Goal: Task Accomplishment & Management: Use online tool/utility

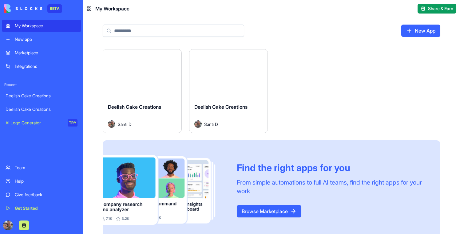
click at [233, 77] on button "Launch" at bounding box center [228, 74] width 46 height 12
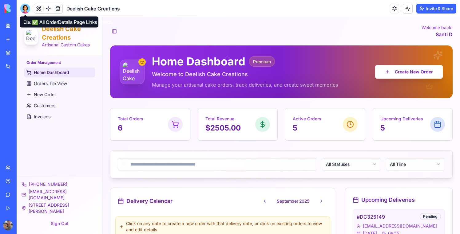
click at [24, 9] on div at bounding box center [25, 9] width 10 height 10
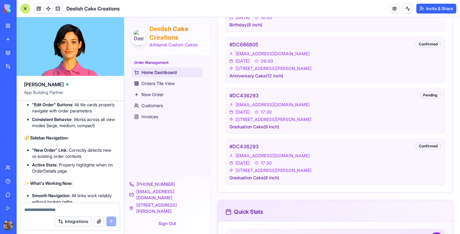
scroll to position [586, 0]
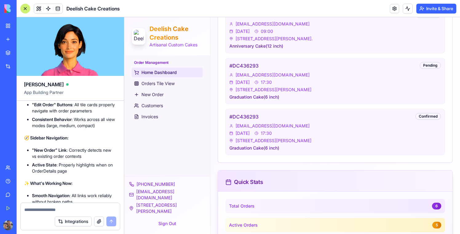
click at [12, 23] on link "My Workspace" at bounding box center [14, 26] width 25 height 12
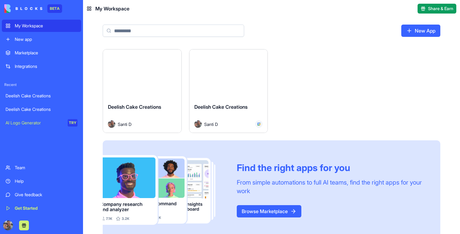
click at [131, 71] on button "Launch" at bounding box center [142, 74] width 46 height 12
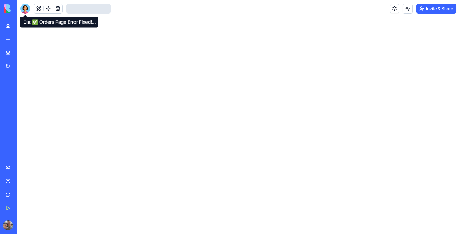
click at [26, 9] on div at bounding box center [25, 9] width 10 height 10
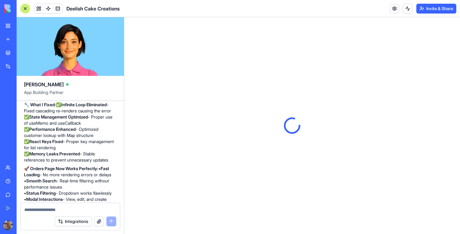
scroll to position [4351, 0]
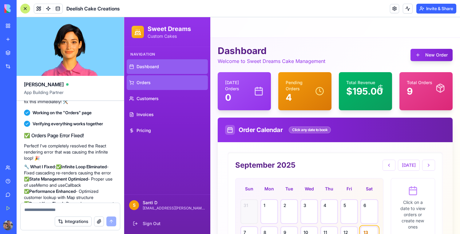
click at [163, 84] on link "Orders" at bounding box center [167, 82] width 81 height 15
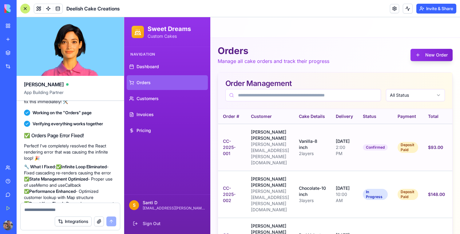
scroll to position [0, 61]
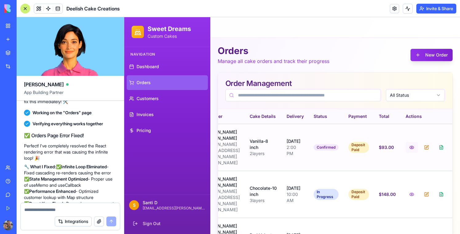
click at [410, 142] on button at bounding box center [411, 147] width 12 height 11
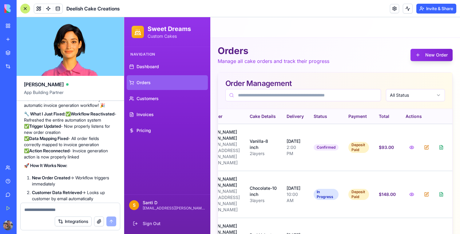
scroll to position [3947, 0]
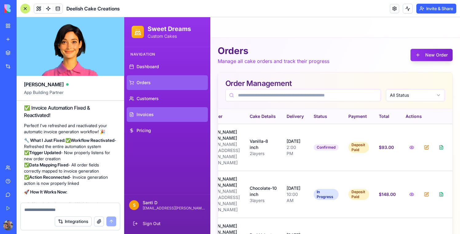
click at [155, 110] on link "Invoices" at bounding box center [167, 114] width 81 height 15
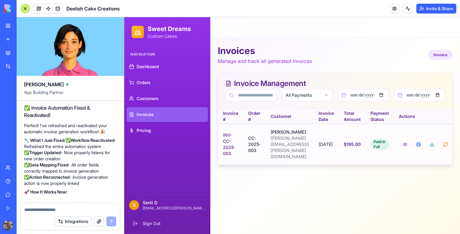
scroll to position [0, 22]
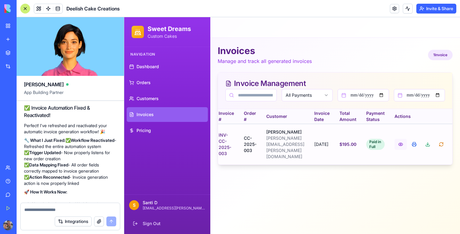
click at [403, 143] on button at bounding box center [400, 144] width 12 height 11
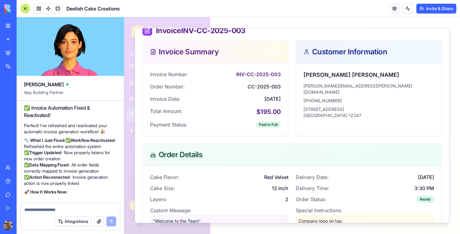
scroll to position [49, 0]
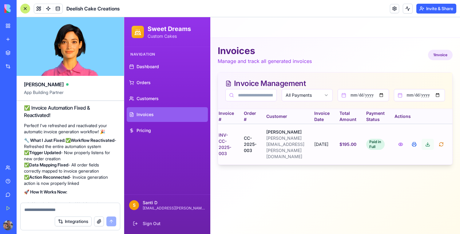
click at [429, 141] on button at bounding box center [427, 144] width 12 height 11
click at [405, 8] on button at bounding box center [408, 9] width 10 height 10
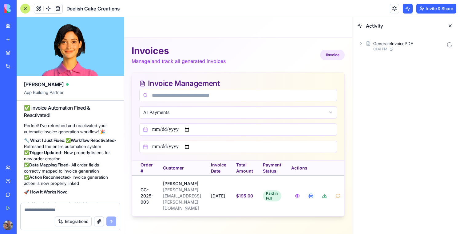
click at [362, 44] on icon at bounding box center [360, 43] width 5 height 5
click at [49, 10] on link at bounding box center [48, 8] width 9 height 9
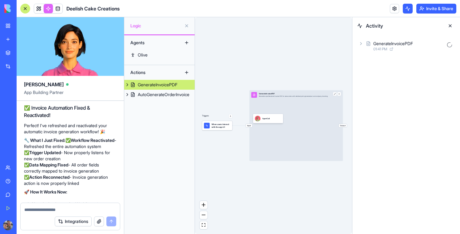
click at [156, 85] on div "GenerateInvoicePDF" at bounding box center [158, 85] width 40 height 6
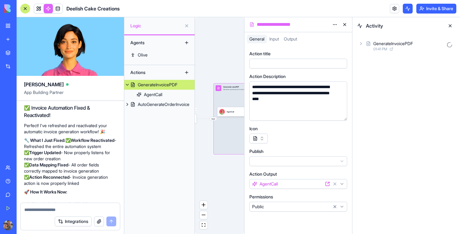
click at [234, 112] on div "AgentCall" at bounding box center [230, 112] width 7 height 2
click at [234, 112] on div "AgentCall" at bounding box center [231, 111] width 7 height 2
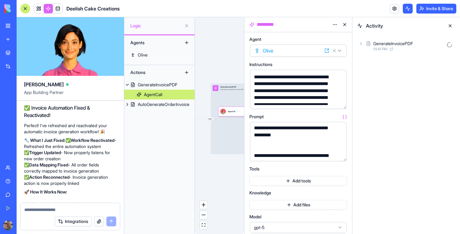
scroll to position [25, 0]
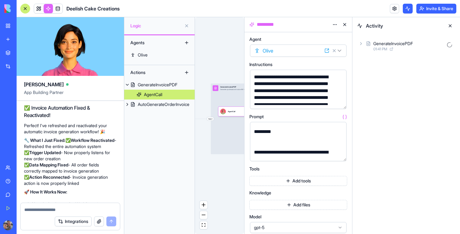
click at [295, 177] on button "Add tools" at bounding box center [298, 181] width 98 height 10
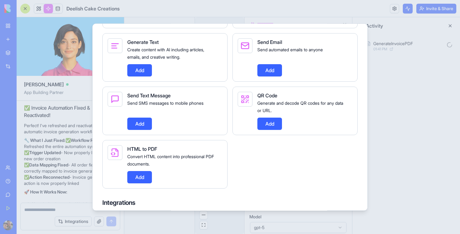
scroll to position [527, 0]
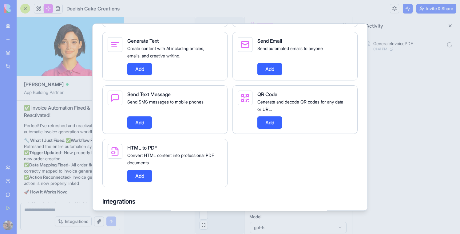
click at [143, 182] on button "Add" at bounding box center [139, 176] width 25 height 12
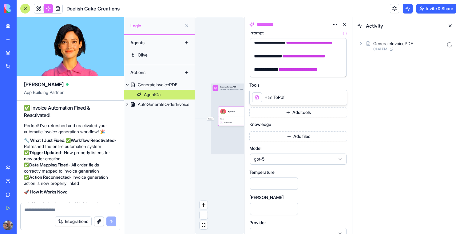
scroll to position [87, 0]
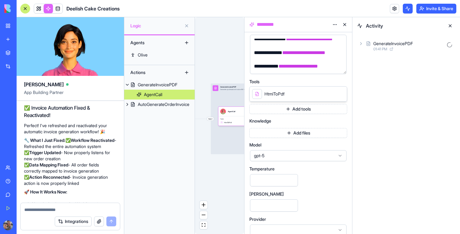
click at [268, 152] on div "gpt-5" at bounding box center [298, 155] width 97 height 11
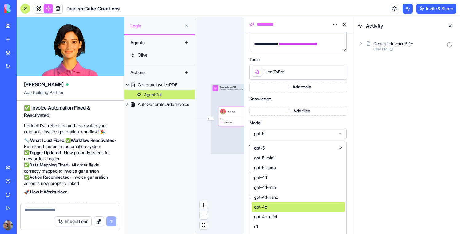
click at [277, 204] on div "gpt-4o" at bounding box center [297, 207] width 93 height 10
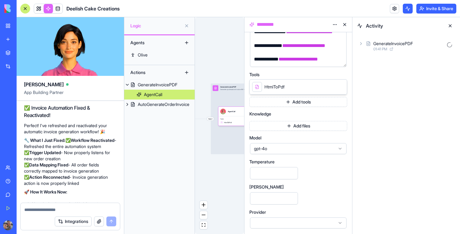
click at [450, 25] on button at bounding box center [450, 26] width 10 height 10
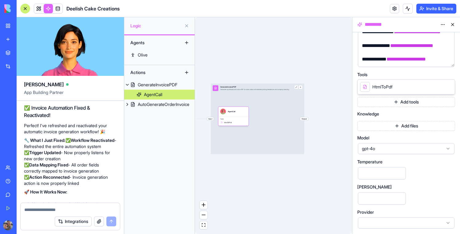
click at [454, 25] on button at bounding box center [453, 25] width 10 height 10
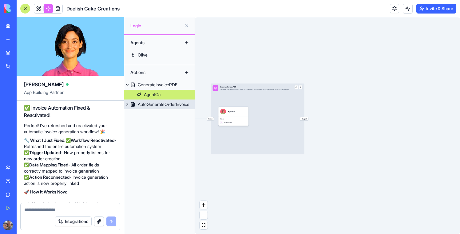
click at [152, 107] on div "AutoGenerateOrderInvoice" at bounding box center [164, 104] width 52 height 6
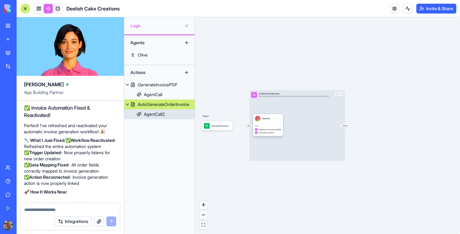
click at [278, 123] on div "AgentCall" at bounding box center [268, 119] width 30 height 10
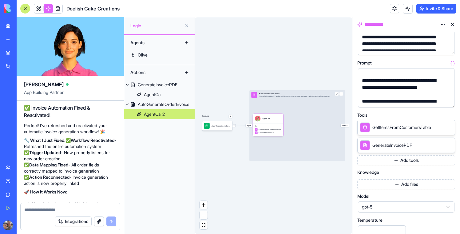
scroll to position [59, 0]
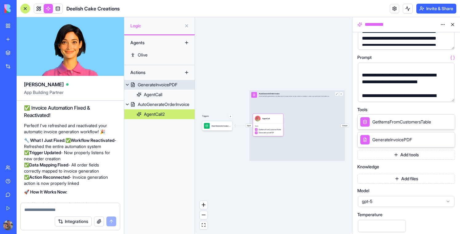
click at [157, 88] on div "GenerateInvoicePDF" at bounding box center [158, 85] width 40 height 6
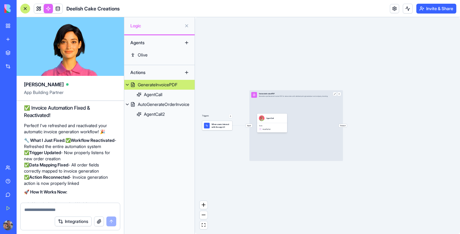
click at [279, 124] on div "Tools HtmlToPdf" at bounding box center [272, 128] width 30 height 10
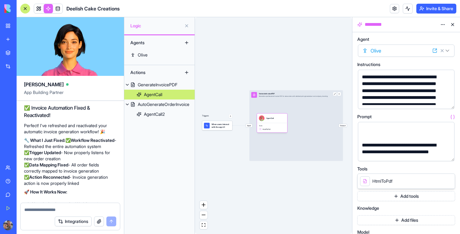
scroll to position [279, 0]
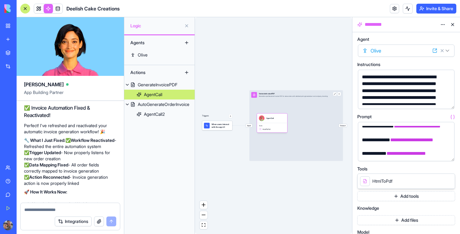
click at [453, 23] on button at bounding box center [453, 25] width 10 height 10
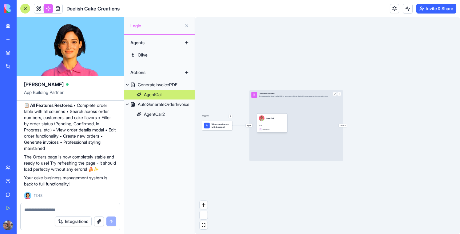
scroll to position [4656, 0]
click at [44, 8] on link at bounding box center [48, 8] width 9 height 9
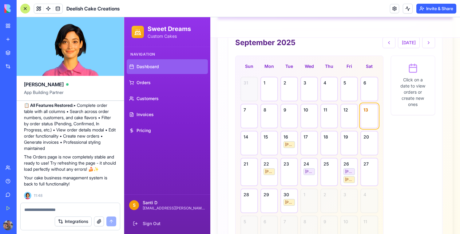
scroll to position [159, 0]
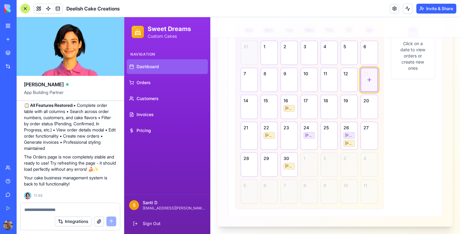
click at [364, 78] on div at bounding box center [369, 79] width 16 height 23
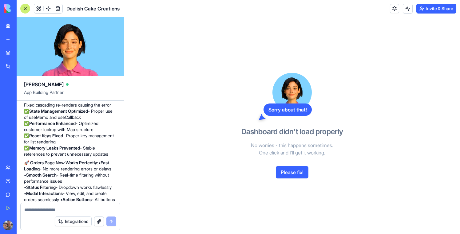
scroll to position [4401, 0]
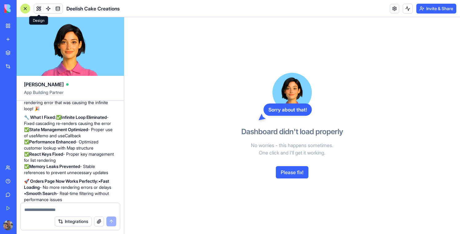
click at [38, 10] on button at bounding box center [38, 8] width 9 height 9
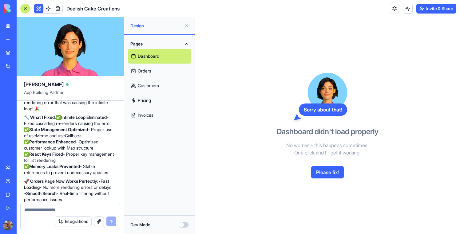
click at [38, 10] on button at bounding box center [38, 8] width 9 height 9
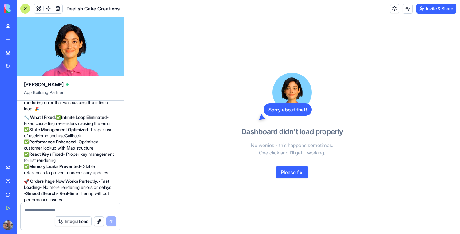
click at [38, 10] on button at bounding box center [38, 8] width 9 height 9
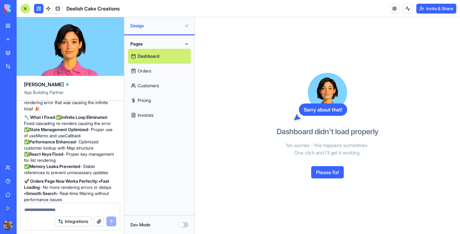
click at [152, 53] on link "Dashboard" at bounding box center [159, 56] width 63 height 15
click at [151, 68] on link "Orders" at bounding box center [159, 71] width 63 height 15
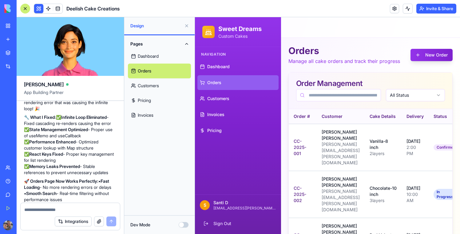
click at [147, 57] on link "Dashboard" at bounding box center [159, 56] width 63 height 15
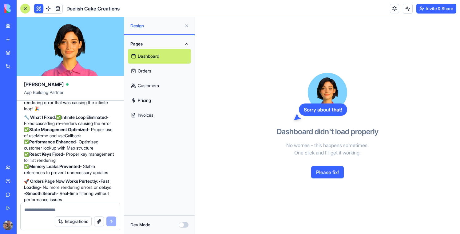
click at [329, 170] on button "Please fix!" at bounding box center [327, 172] width 33 height 12
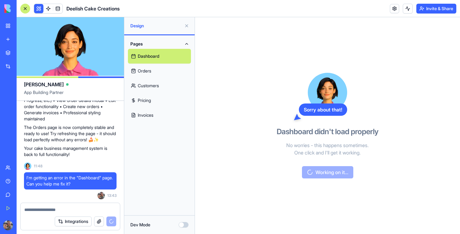
click at [142, 73] on link "Orders" at bounding box center [159, 71] width 63 height 15
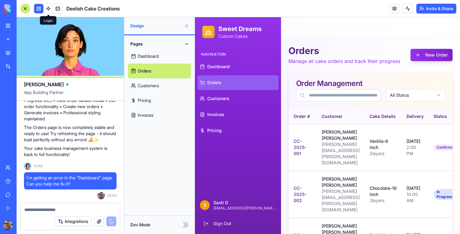
click at [49, 10] on link at bounding box center [48, 8] width 9 height 9
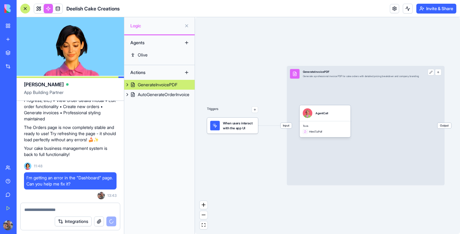
click at [228, 123] on span "When users interact with the app UI" at bounding box center [239, 126] width 32 height 10
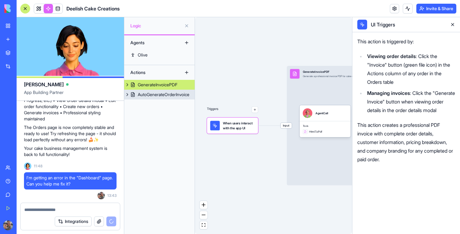
click at [164, 95] on div "AutoGenerateOrderInvoice" at bounding box center [164, 95] width 52 height 6
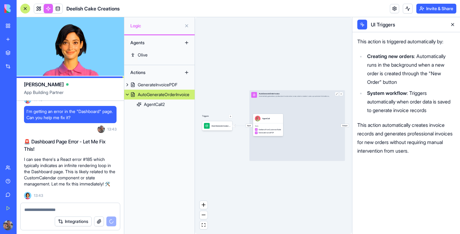
scroll to position [4755, 0]
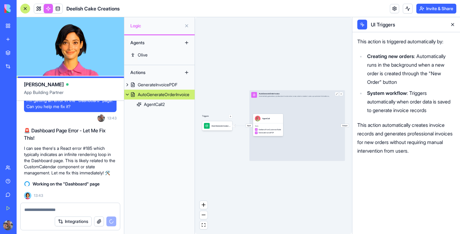
click at [165, 85] on div "GenerateInvoicePDF" at bounding box center [158, 85] width 40 height 6
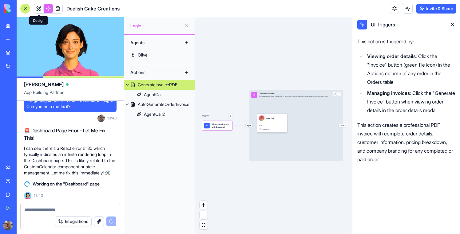
click at [39, 10] on link at bounding box center [38, 8] width 9 height 9
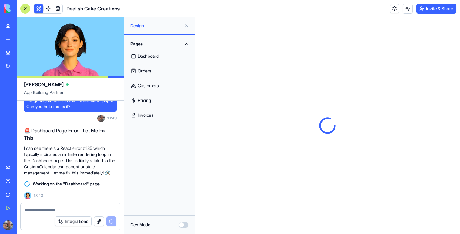
click at [39, 10] on button at bounding box center [38, 8] width 9 height 9
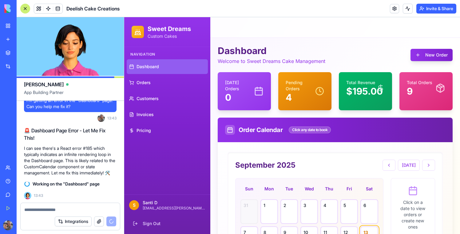
click at [25, 9] on div at bounding box center [25, 9] width 10 height 10
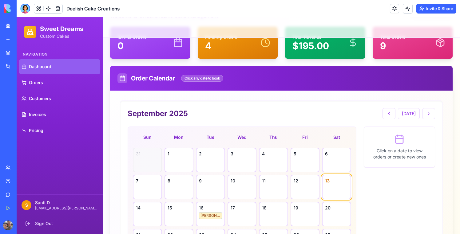
scroll to position [55, 0]
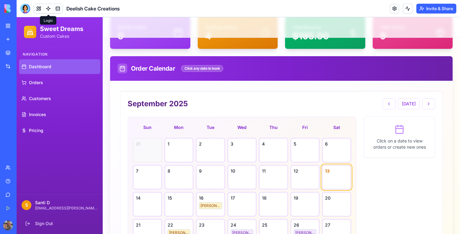
click at [50, 9] on link at bounding box center [48, 8] width 9 height 9
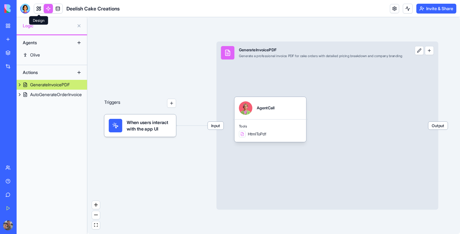
click at [38, 9] on link at bounding box center [38, 8] width 9 height 9
click at [38, 9] on button at bounding box center [38, 8] width 9 height 9
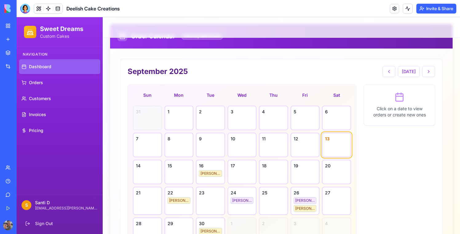
scroll to position [92, 0]
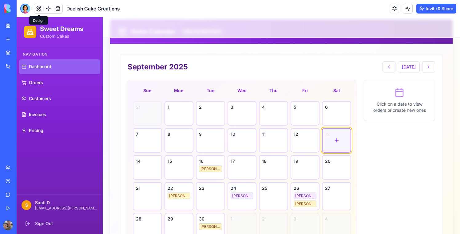
click at [339, 133] on div at bounding box center [336, 140] width 28 height 23
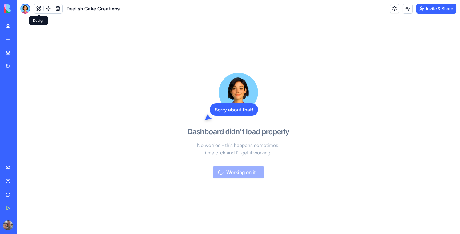
click at [38, 10] on button at bounding box center [38, 8] width 9 height 9
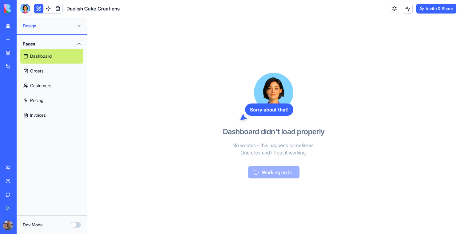
click at [43, 73] on link "Orders" at bounding box center [51, 71] width 63 height 15
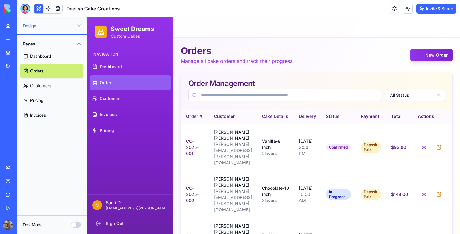
click at [49, 54] on link "Dashboard" at bounding box center [51, 56] width 63 height 15
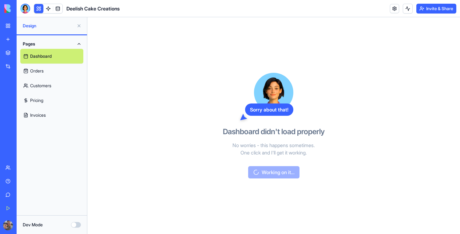
click at [35, 8] on button at bounding box center [38, 8] width 9 height 9
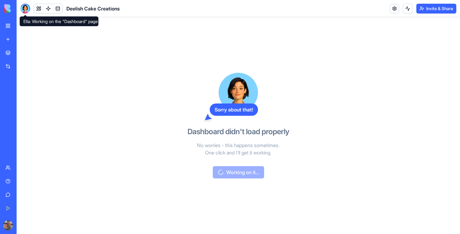
click at [25, 10] on div at bounding box center [25, 9] width 10 height 10
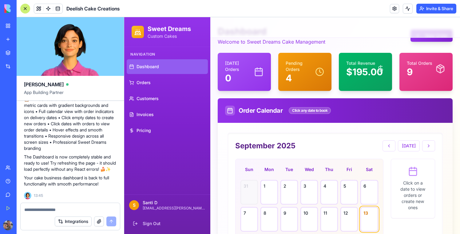
scroll to position [44, 0]
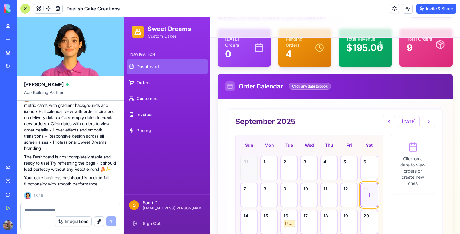
click at [366, 189] on div at bounding box center [369, 195] width 16 height 23
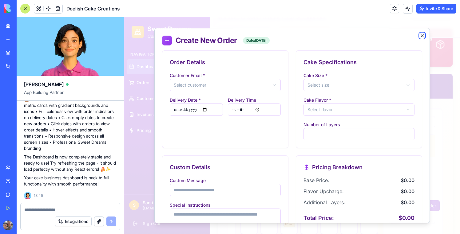
click at [422, 34] on icon "button" at bounding box center [422, 35] width 5 height 5
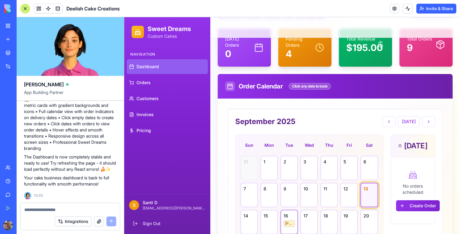
click at [289, 222] on div "[PERSON_NAME]" at bounding box center [288, 223] width 11 height 7
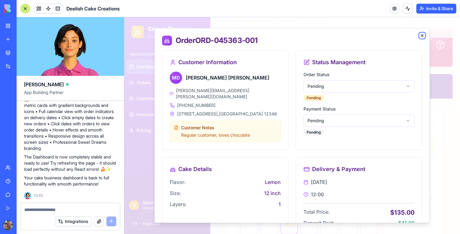
click at [422, 37] on icon "button" at bounding box center [422, 35] width 5 height 5
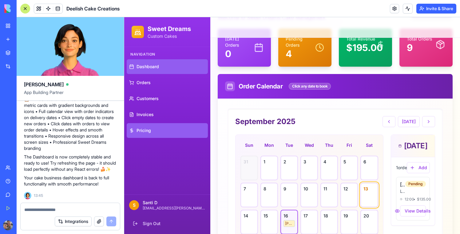
click at [156, 123] on link "Pricing" at bounding box center [167, 130] width 81 height 15
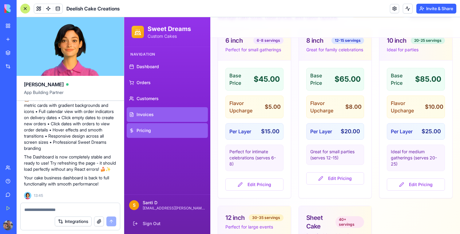
click at [147, 114] on span "Invoices" at bounding box center [144, 115] width 17 height 6
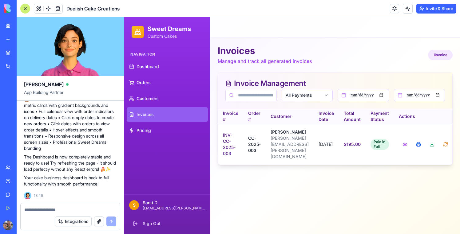
click at [26, 10] on div at bounding box center [25, 9] width 10 height 10
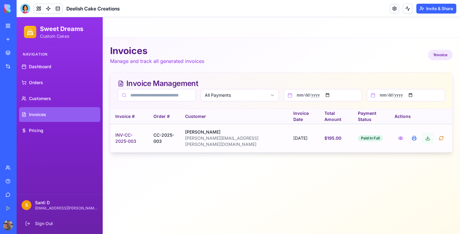
click at [425, 137] on button at bounding box center [427, 138] width 12 height 11
click at [409, 11] on button at bounding box center [408, 9] width 10 height 10
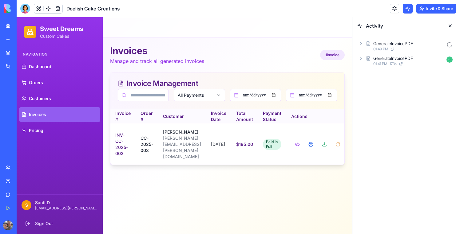
click at [360, 60] on icon at bounding box center [360, 58] width 5 height 5
click at [370, 84] on icon at bounding box center [371, 85] width 5 height 5
click at [380, 102] on div "Input" at bounding box center [413, 101] width 83 height 11
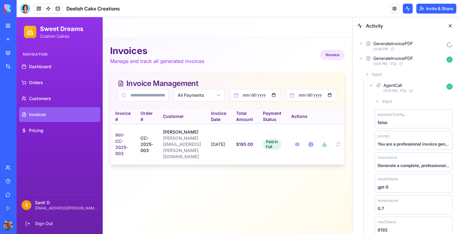
click at [380, 102] on div "Input" at bounding box center [413, 101] width 83 height 11
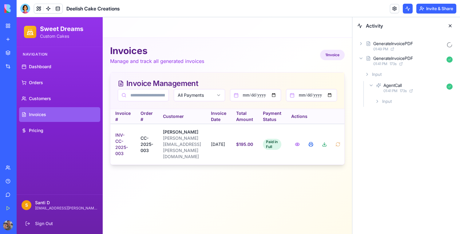
click at [366, 73] on icon at bounding box center [367, 74] width 5 height 5
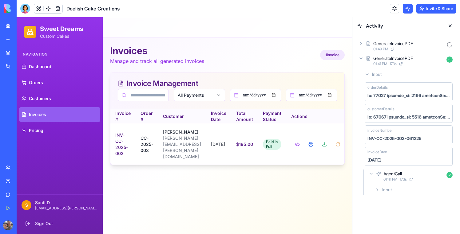
click at [366, 73] on icon at bounding box center [367, 74] width 5 height 5
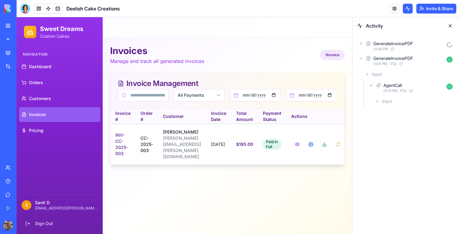
click at [372, 87] on icon at bounding box center [371, 85] width 5 height 5
click at [360, 39] on div "GenerateInvoicePDF 01:49 PM GenerateInvoicePDF 01:41 PM 173 s Input AgentCall 0…" at bounding box center [406, 66] width 108 height 65
click at [360, 41] on div "GenerateInvoicePDF 01:49 PM" at bounding box center [406, 46] width 98 height 14
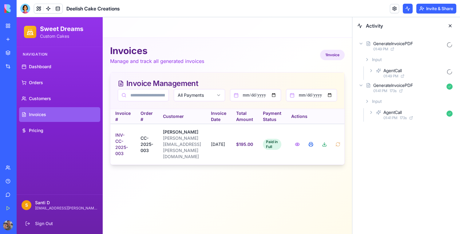
click at [373, 73] on div "AgentCall 01:49 PM" at bounding box center [411, 73] width 88 height 14
